Goal: Contribute content: Add original content to the website for others to see

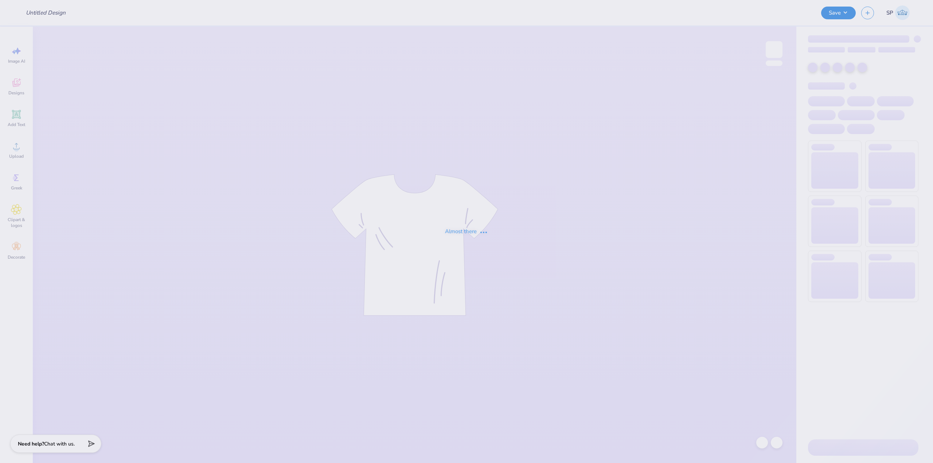
type input "[PERSON_NAME] : [GEOGRAPHIC_DATA]"
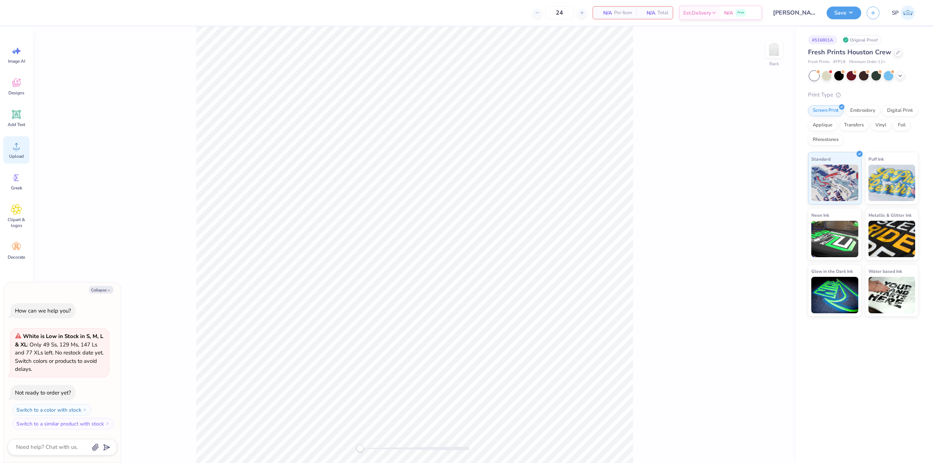
click at [17, 150] on circle at bounding box center [16, 148] width 5 height 5
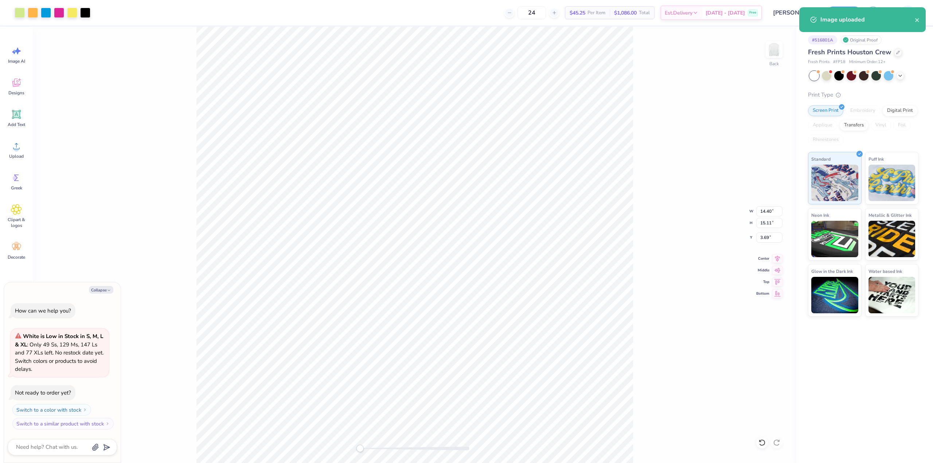
click at [770, 217] on div "Back W 14.40 14.40 " H 15.11 15.11 " Y 3.69 3.69 " Center Middle Top Bottom" at bounding box center [414, 245] width 763 height 436
click at [770, 212] on div "Back W 14.40 H 15.11 Y 3.69 Center Middle Top Bottom" at bounding box center [414, 245] width 763 height 436
type textarea "x"
click at [766, 208] on input "14.40" at bounding box center [769, 211] width 26 height 10
type input "12"
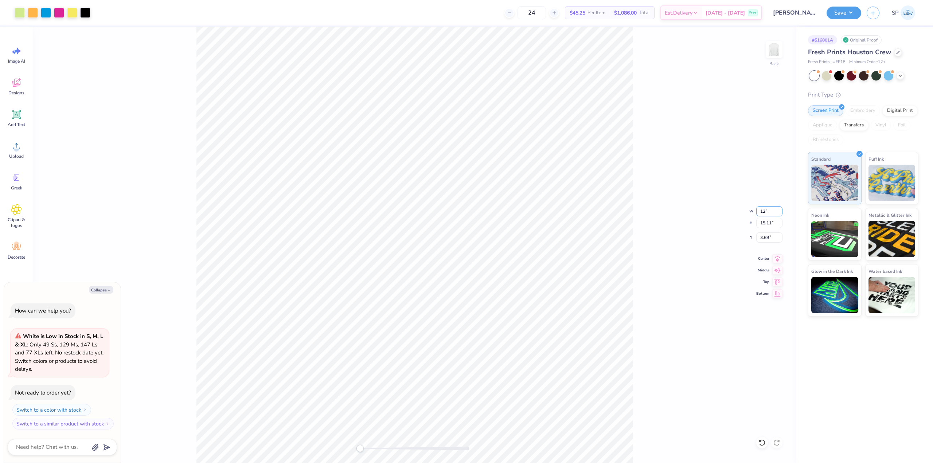
type textarea "x"
type input "12.00"
type input "12.60"
click at [765, 236] on input "4.95" at bounding box center [769, 237] width 26 height 10
type input "3"
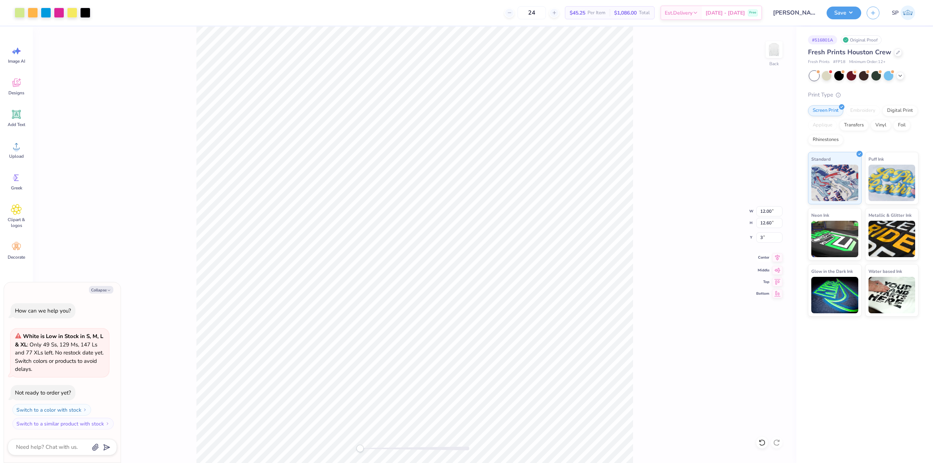
click at [777, 256] on icon at bounding box center [777, 257] width 10 height 9
click at [833, 10] on button "Save" at bounding box center [843, 11] width 35 height 13
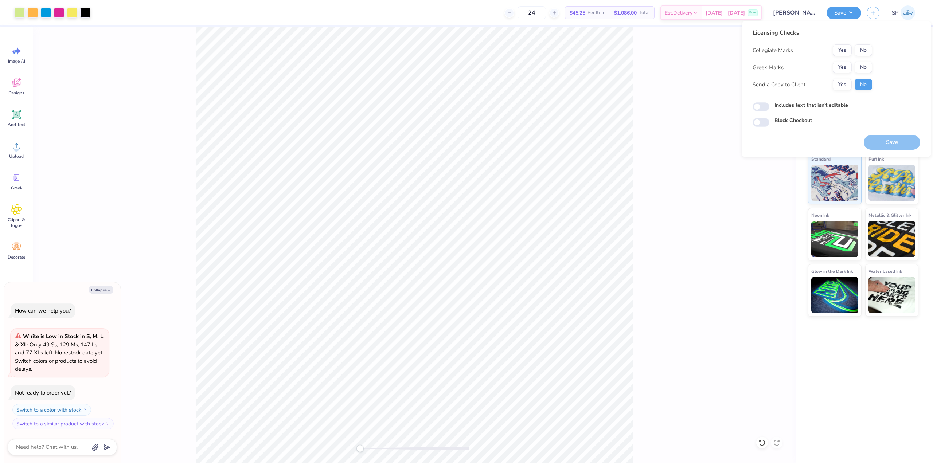
click at [870, 54] on button "No" at bounding box center [862, 50] width 17 height 12
click at [866, 68] on button "No" at bounding box center [862, 68] width 17 height 12
type textarea "x"
click at [762, 107] on input "Includes text that isn't editable" at bounding box center [760, 106] width 17 height 9
checkbox input "true"
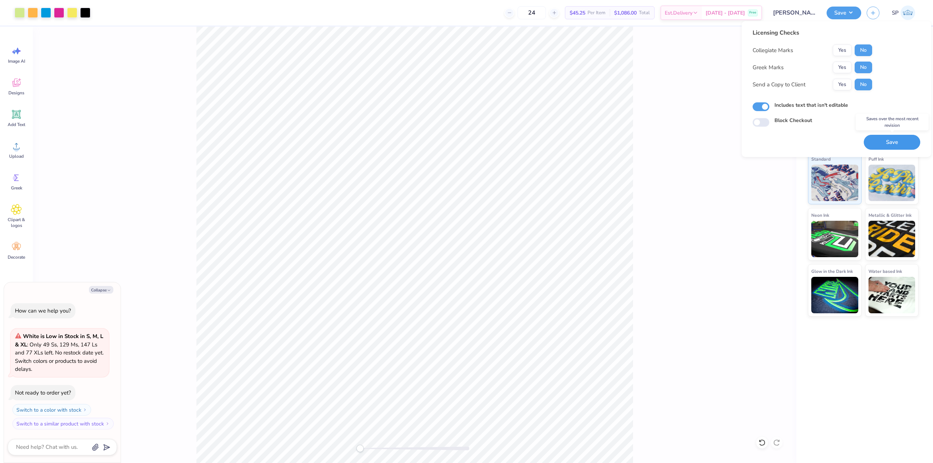
click at [877, 144] on button "Save" at bounding box center [891, 142] width 56 height 15
type textarea "x"
